Goal: Find specific page/section: Find specific page/section

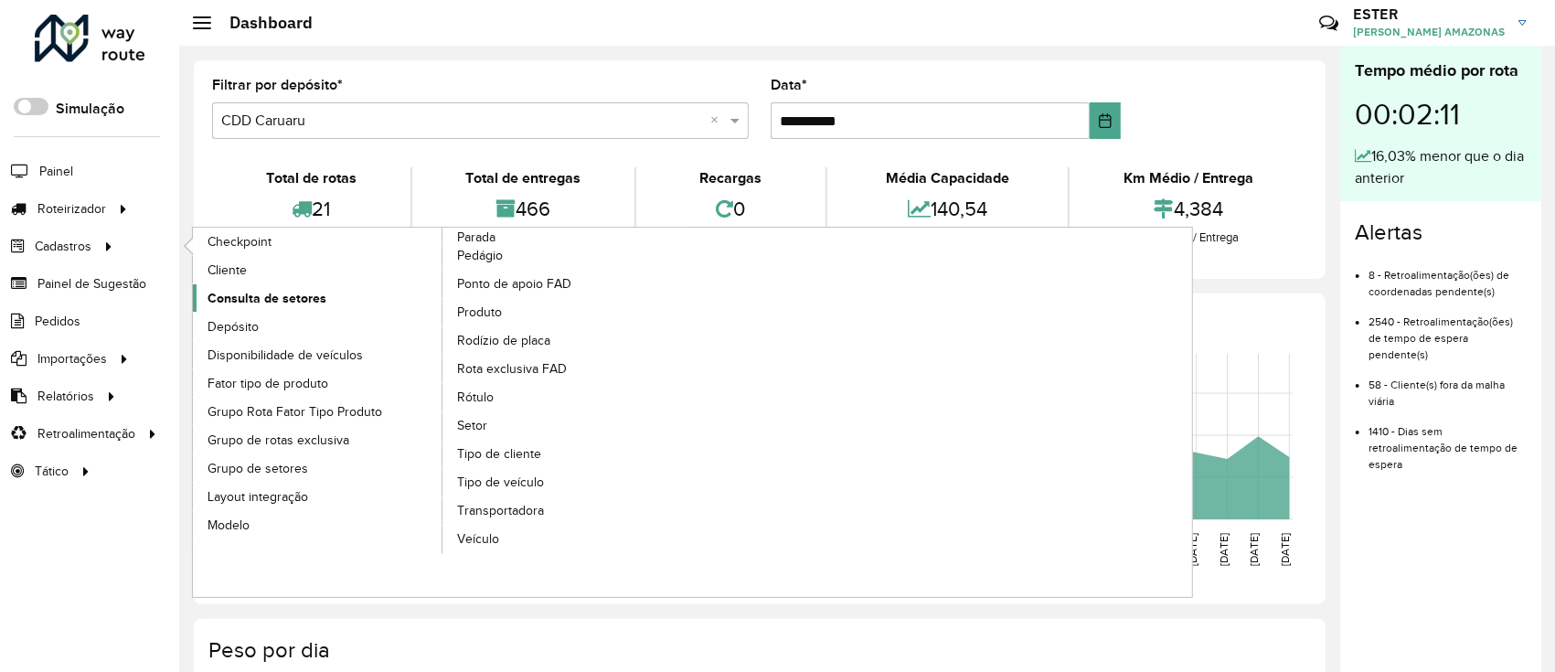
click at [308, 298] on span "Consulta de setores" at bounding box center [267, 298] width 119 height 19
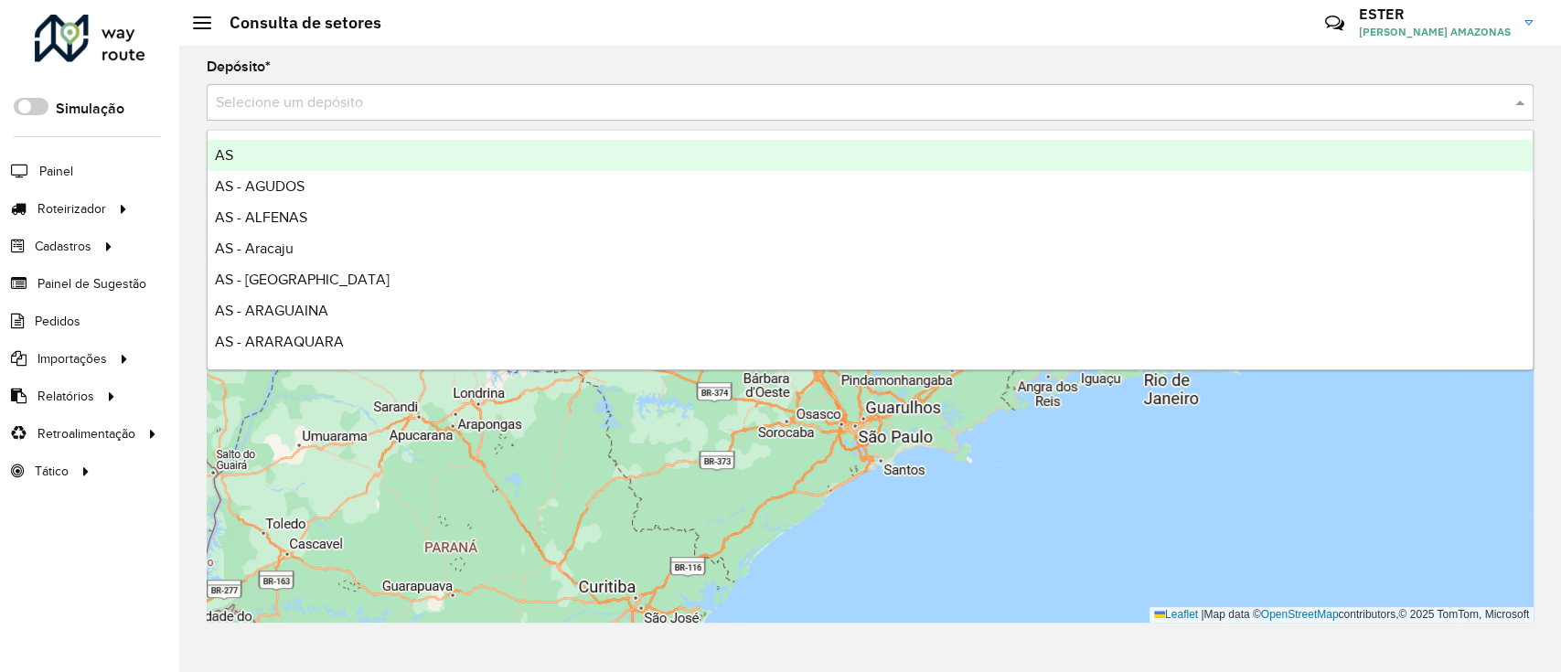
click at [490, 104] on input "text" at bounding box center [852, 103] width 1272 height 22
type input "*"
type input "****"
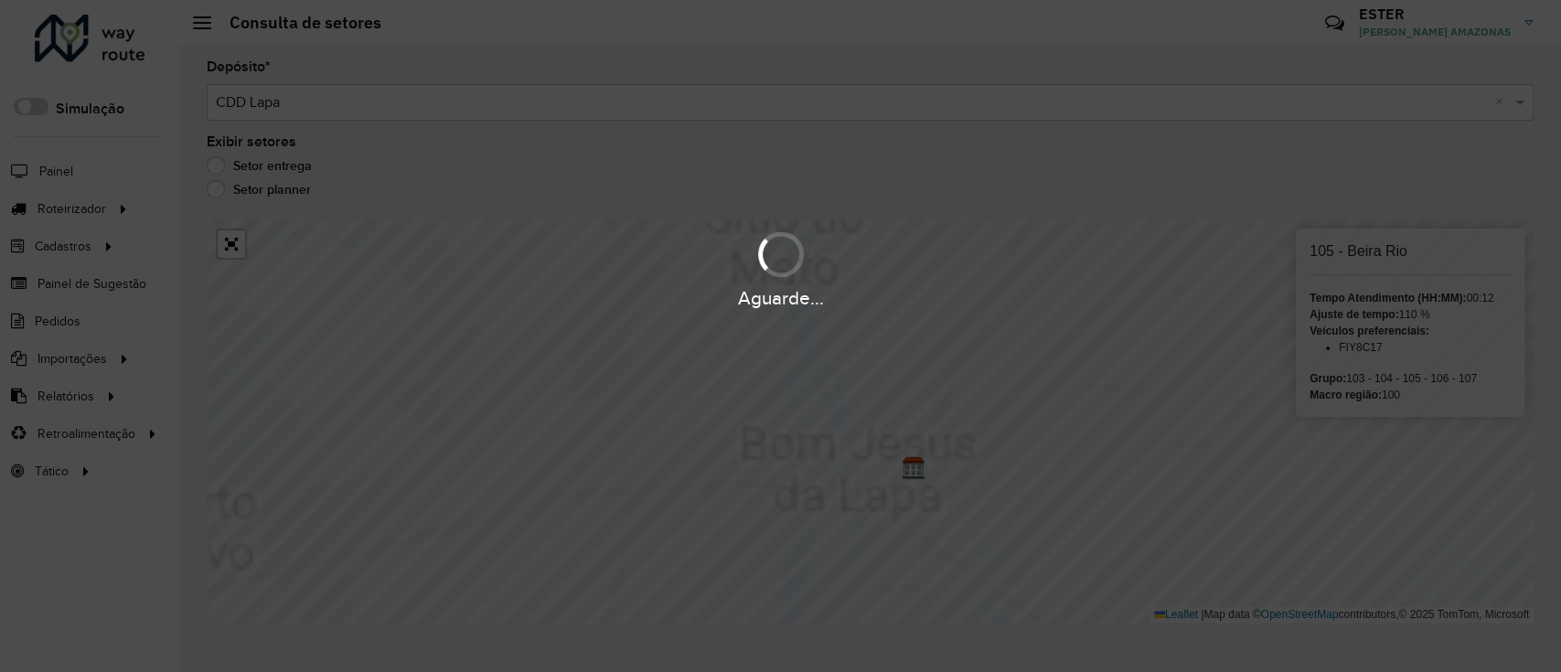
click at [1103, 384] on div "Aguarde..." at bounding box center [780, 336] width 1561 height 672
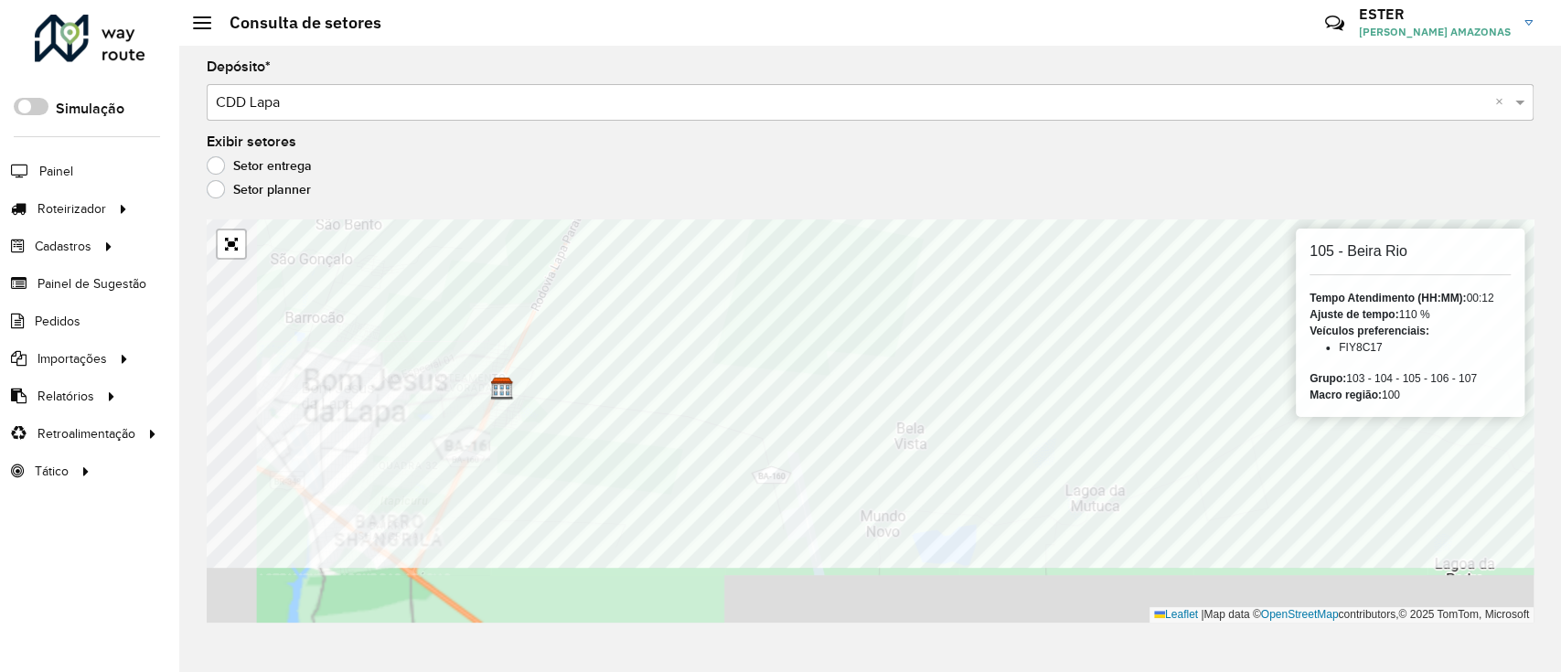
click at [1302, 253] on div "105 - Beira Rio Tempo Atendimento (HH:MM): 00:12 Ajuste de tempo: 110 % Veículo…" at bounding box center [870, 420] width 1327 height 403
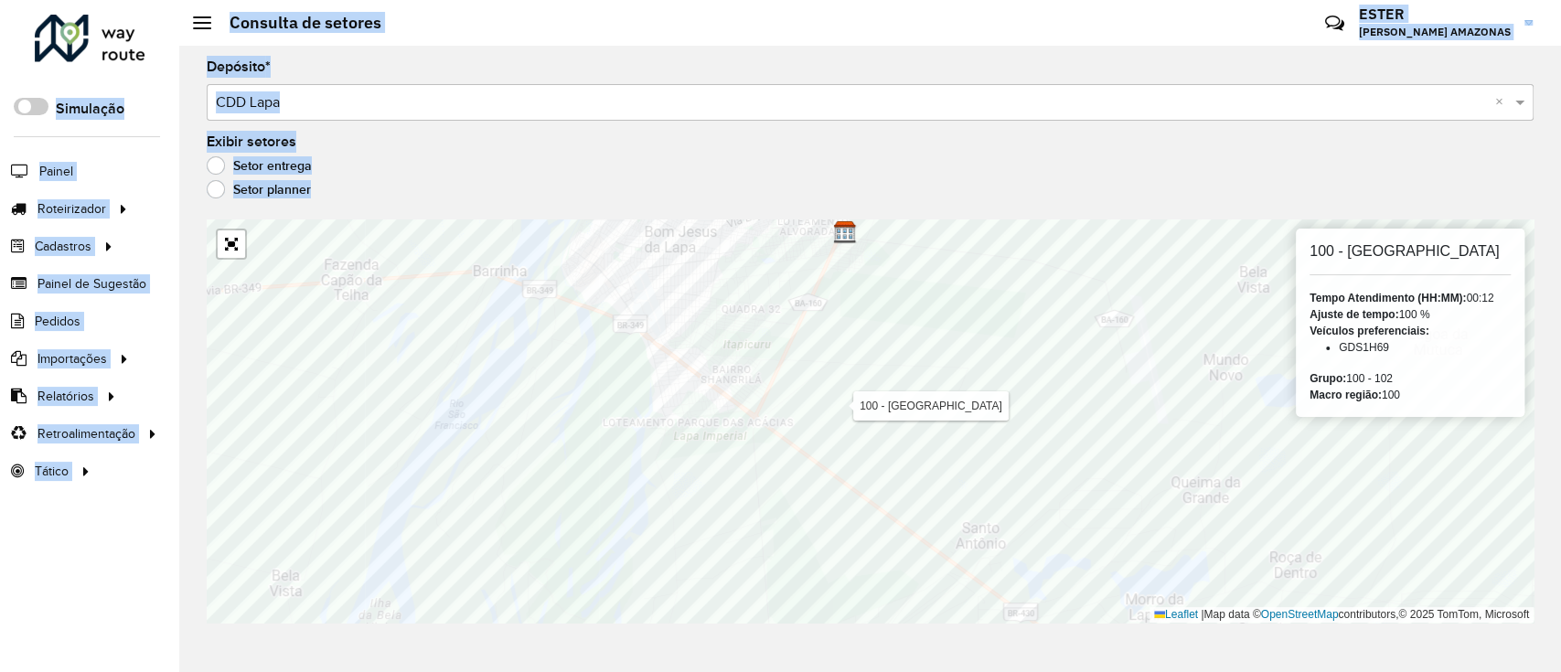
click at [774, 400] on hb-app "Aguarde... Pop-up bloqueado! Seu navegador bloqueou automáticamente a abertura …" at bounding box center [780, 336] width 1561 height 672
click at [380, 173] on div "Setor entrega" at bounding box center [870, 170] width 1327 height 22
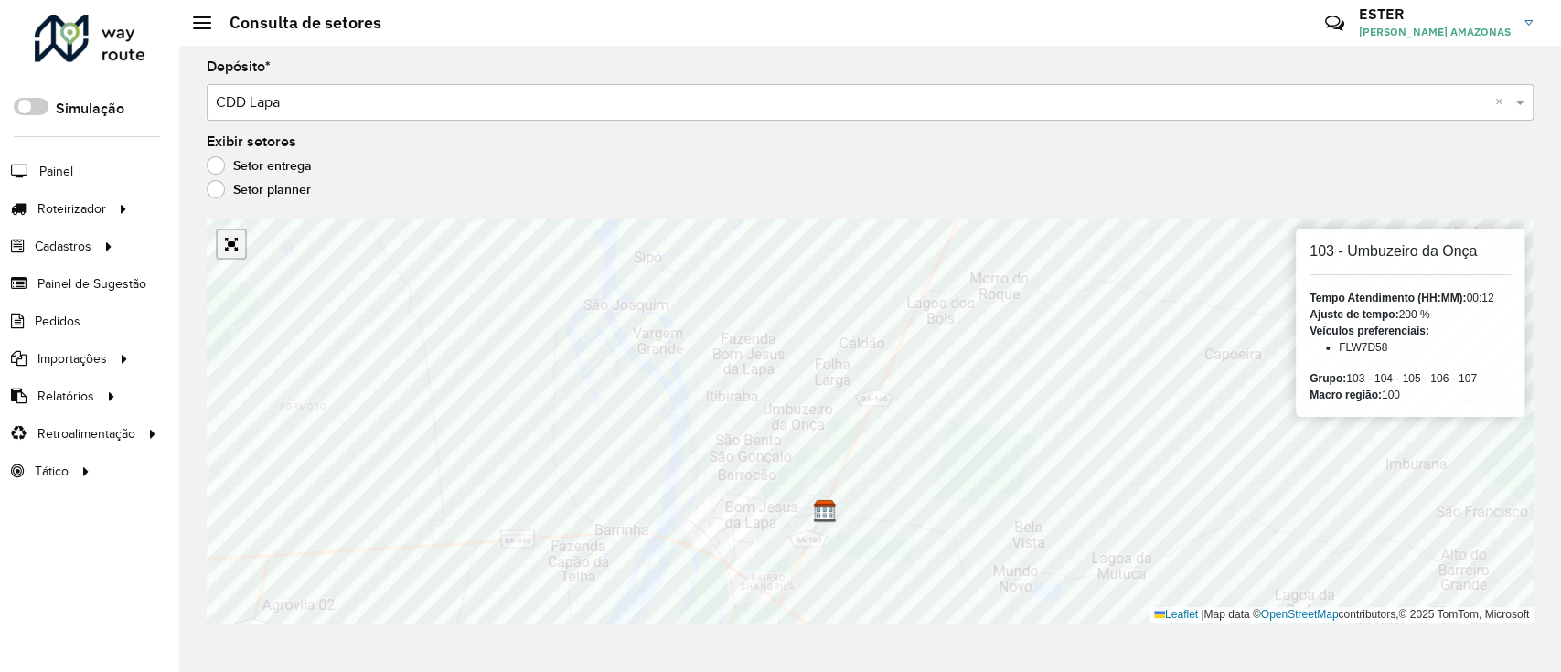
click at [230, 253] on link "Abrir mapa em tela cheia" at bounding box center [231, 243] width 27 height 27
